Goal: Task Accomplishment & Management: Use online tool/utility

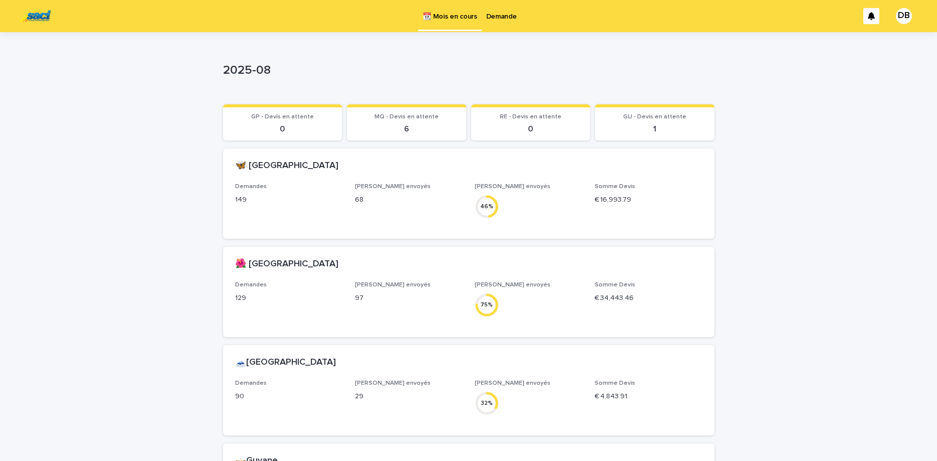
click at [512, 18] on p "Demande" at bounding box center [501, 10] width 31 height 21
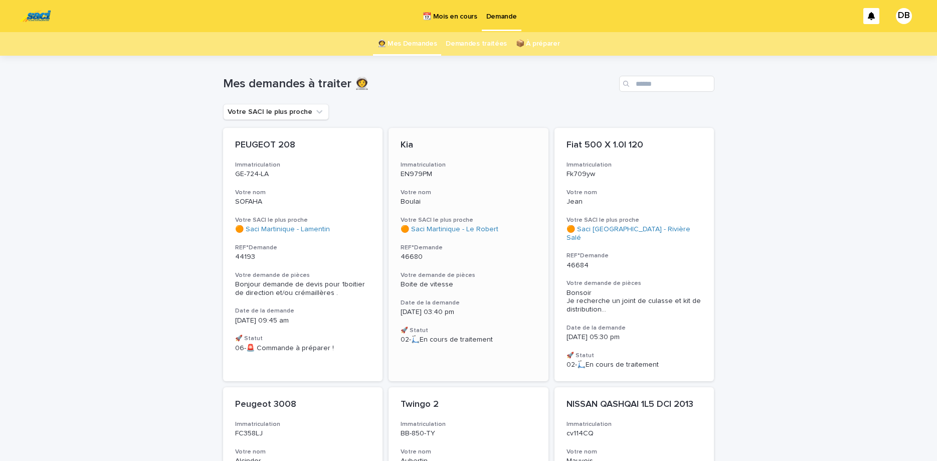
click at [494, 187] on div "Kia Immatriculation EN979PM Votre nom Boulai Votre SACI le plus proche 🟠 Saci M…" at bounding box center [469, 242] width 160 height 228
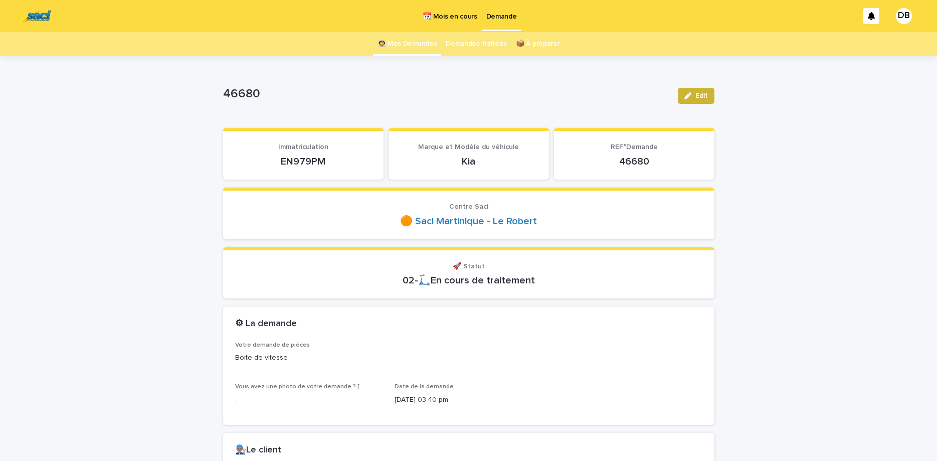
click at [695, 92] on button "Edit" at bounding box center [696, 96] width 37 height 16
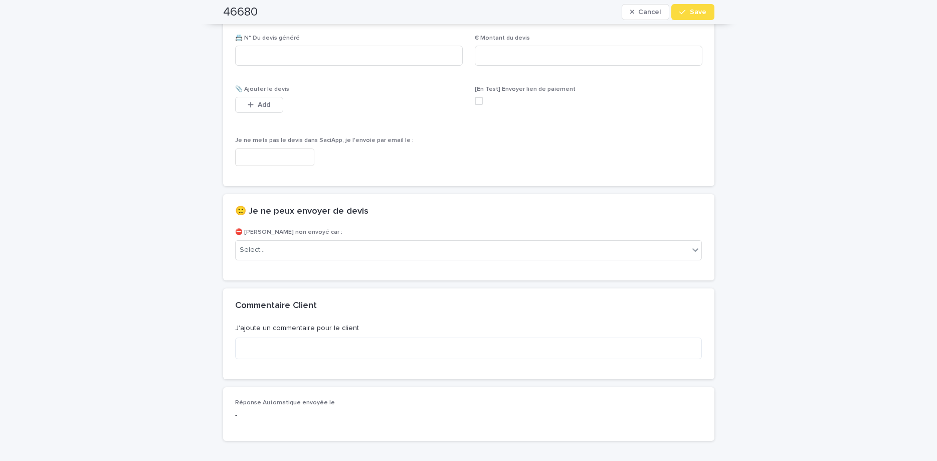
scroll to position [670, 0]
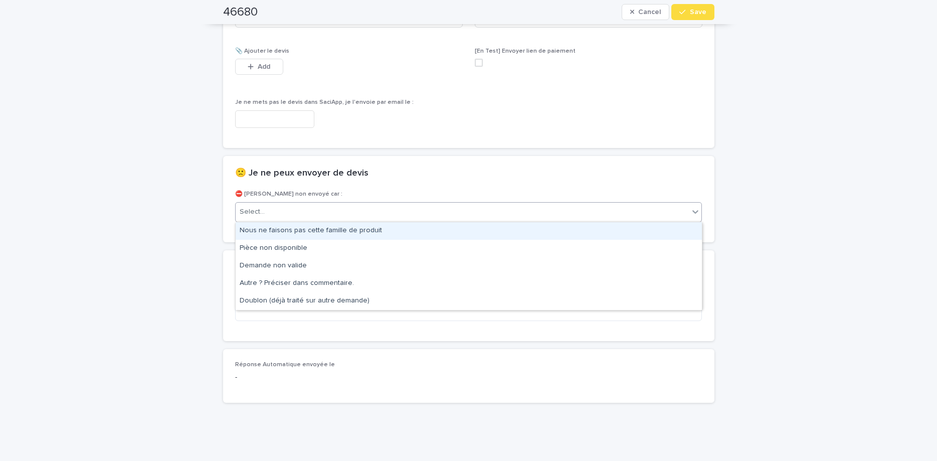
click at [587, 218] on div "Select..." at bounding box center [463, 212] width 454 height 17
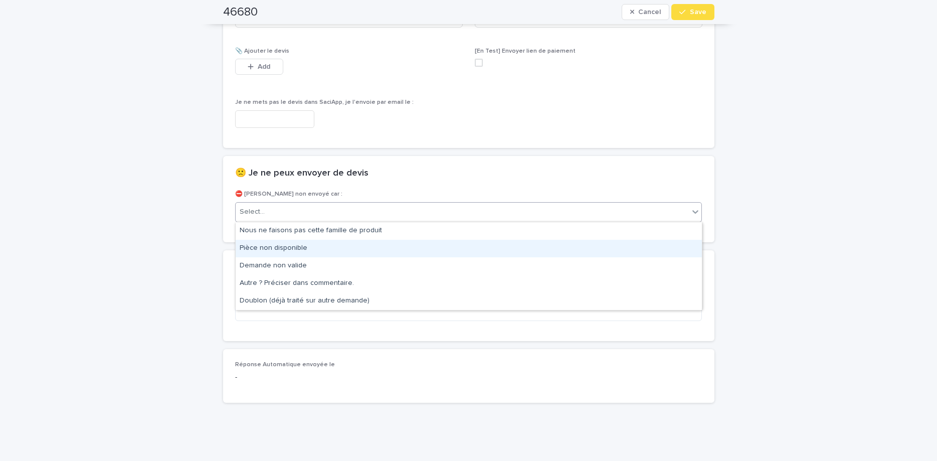
click at [542, 244] on div "Pièce non disponible" at bounding box center [469, 249] width 466 height 18
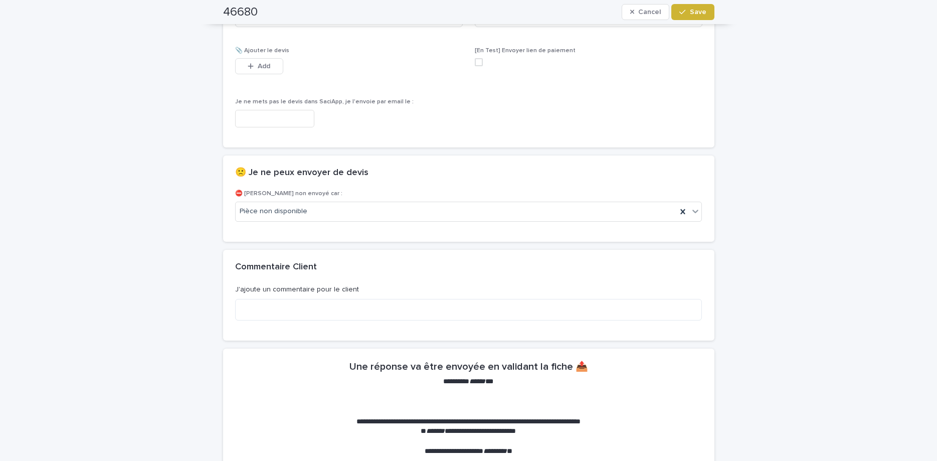
click at [680, 16] on button "Save" at bounding box center [692, 12] width 43 height 16
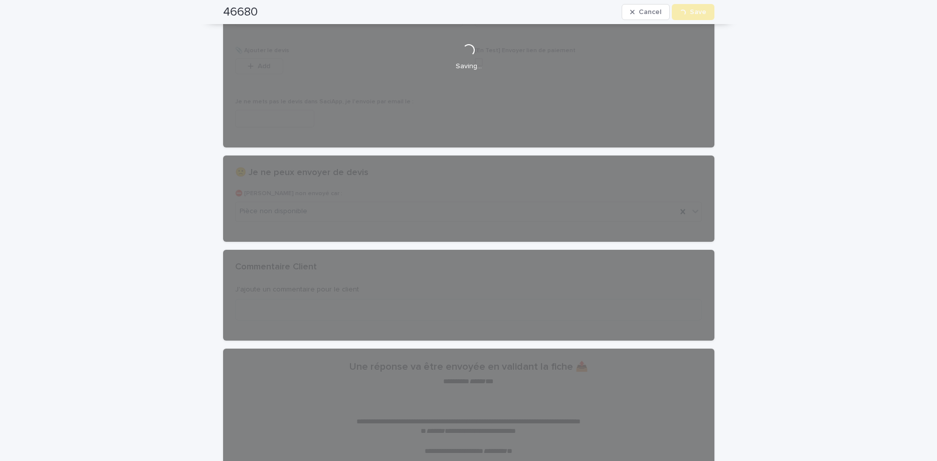
scroll to position [0, 0]
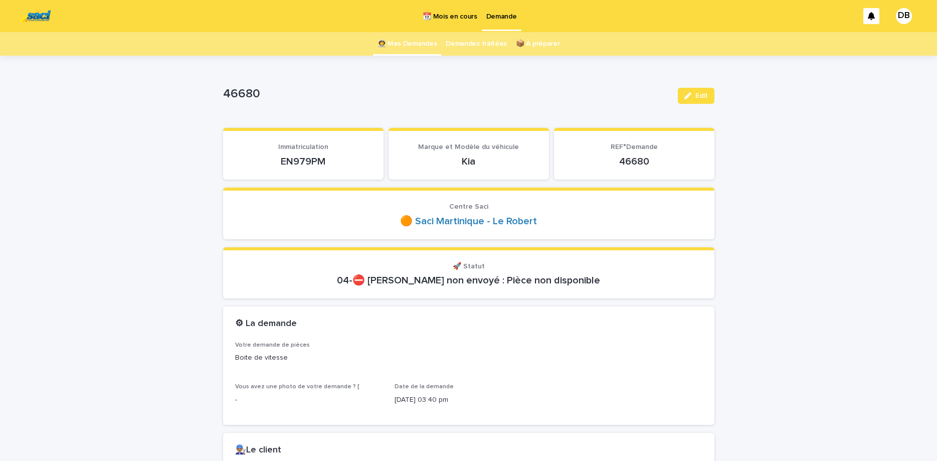
click at [415, 53] on link "👩‍🚀 Mes Demandes" at bounding box center [408, 44] width 60 height 24
